Goal: Navigation & Orientation: Go to known website

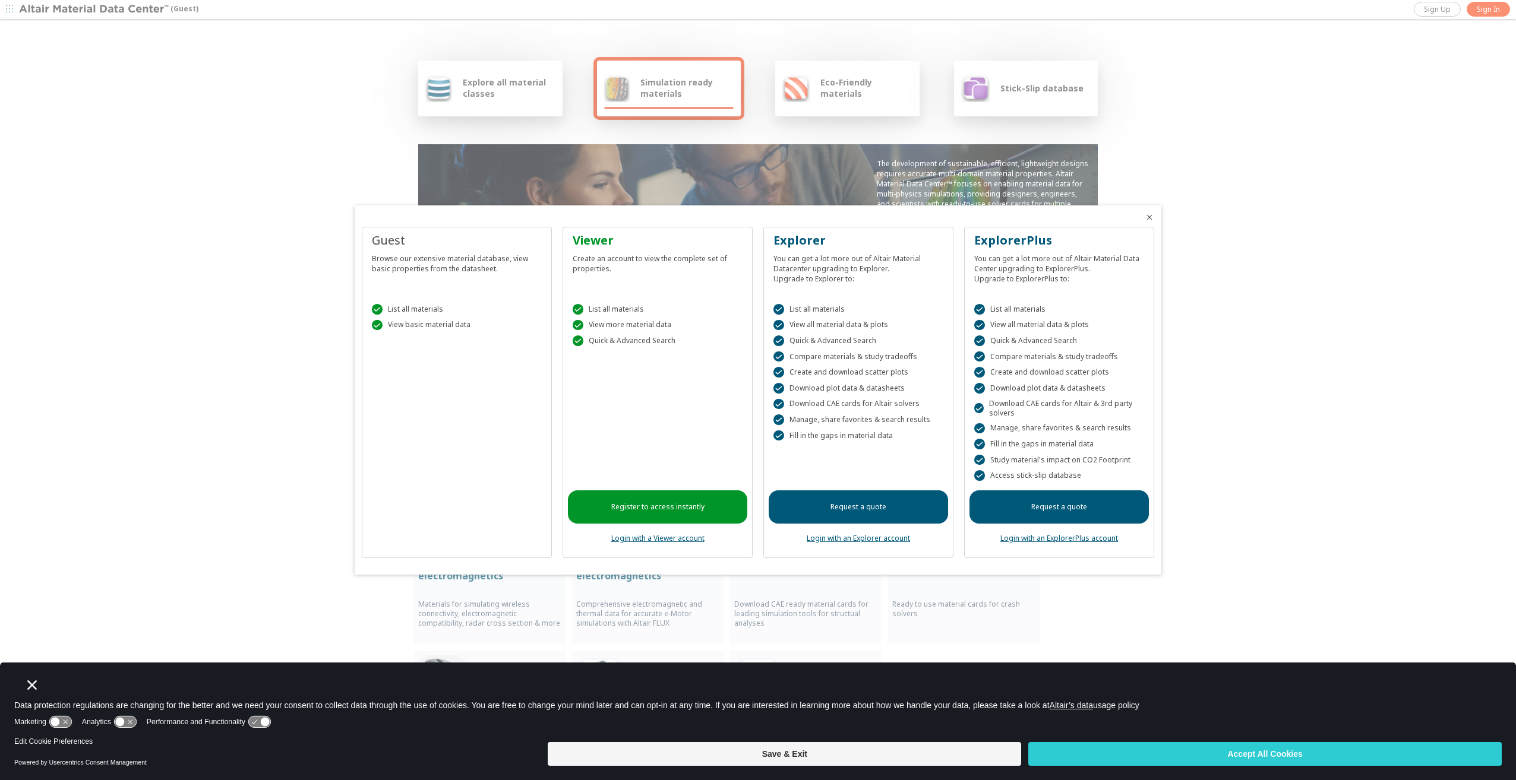
click at [1485, 12] on div at bounding box center [758, 390] width 1516 height 780
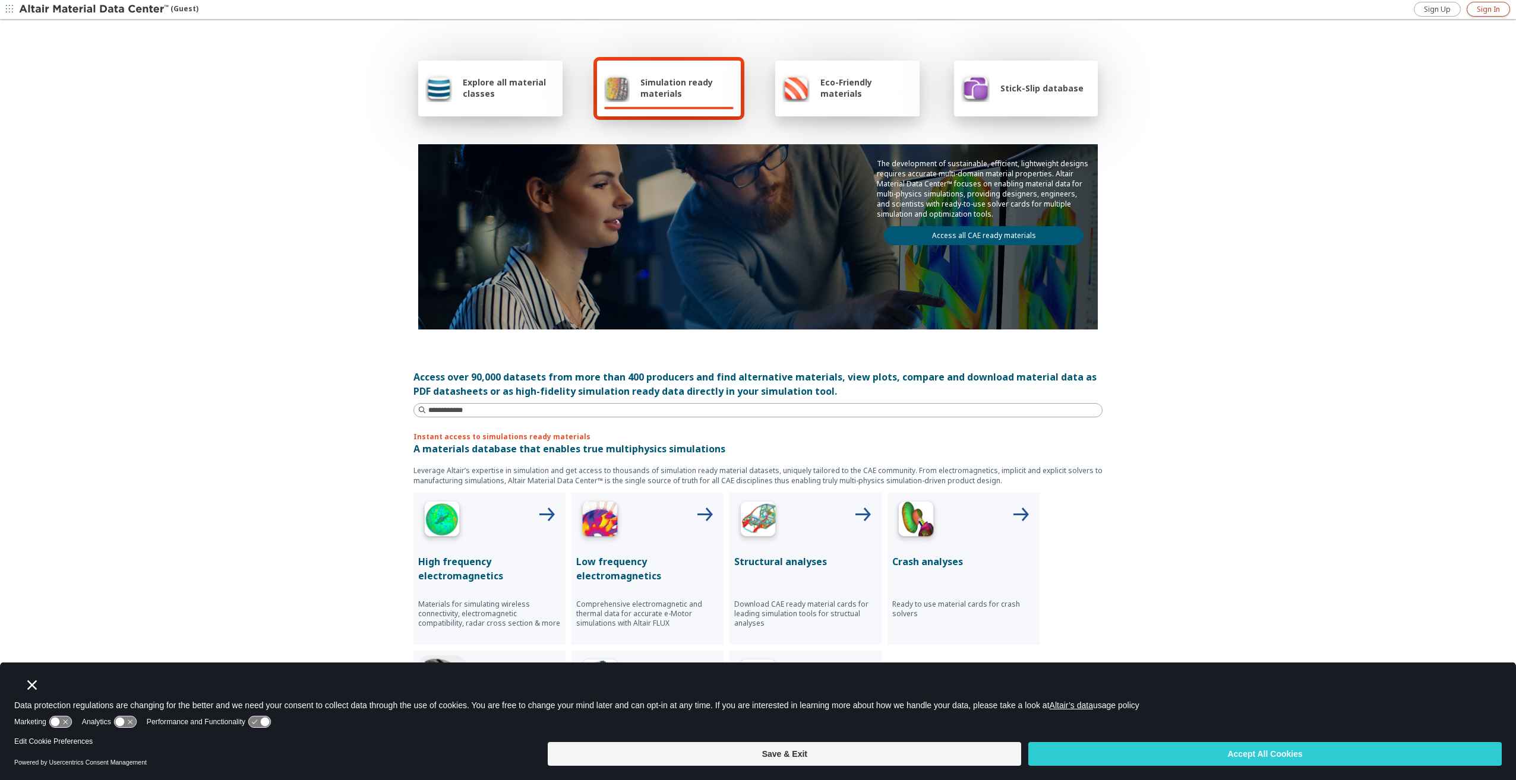
click at [1485, 12] on span "Sign In" at bounding box center [1488, 10] width 23 height 10
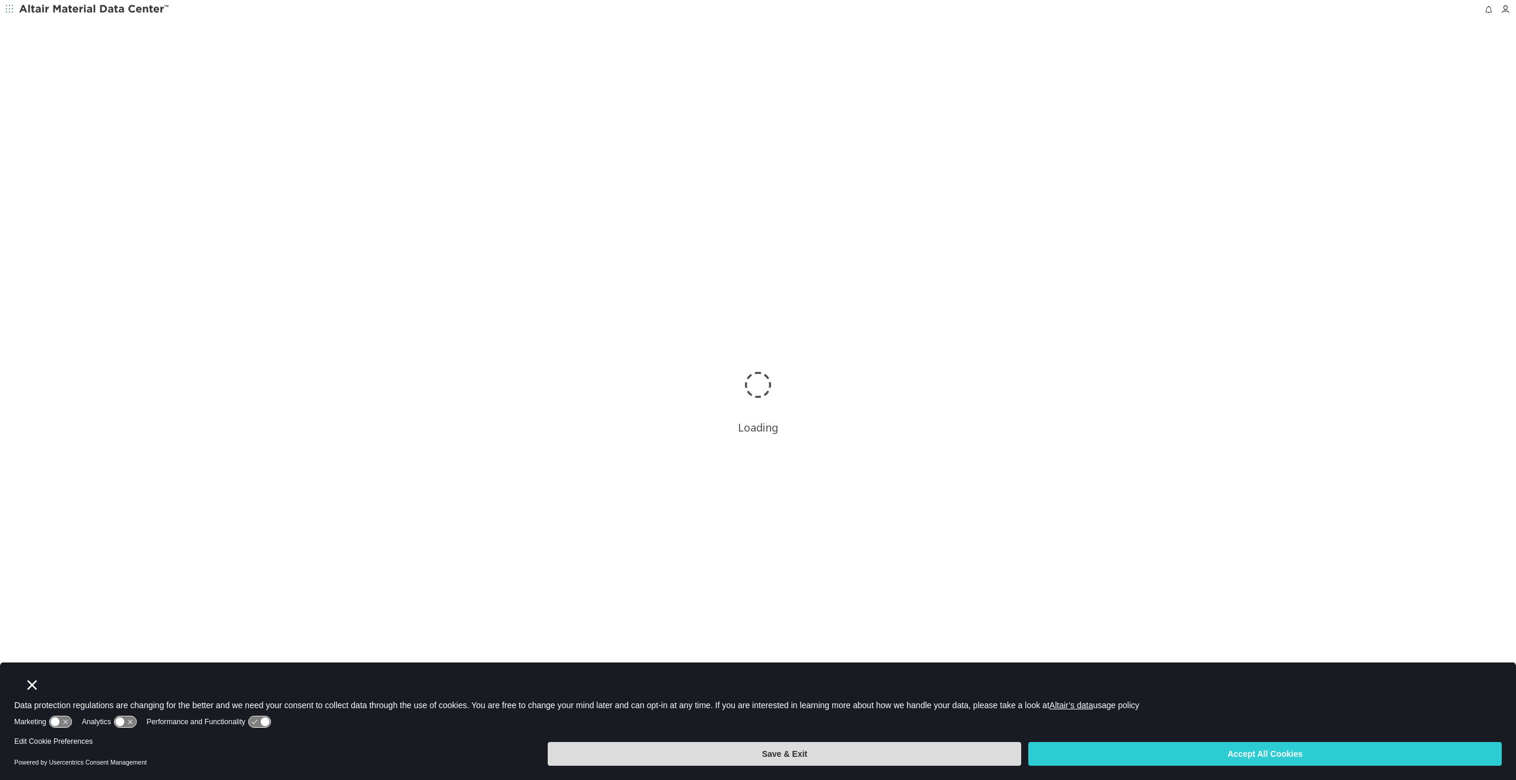
click at [869, 765] on button "Save & Exit" at bounding box center [784, 754] width 473 height 24
